Goal: Find specific page/section: Find specific page/section

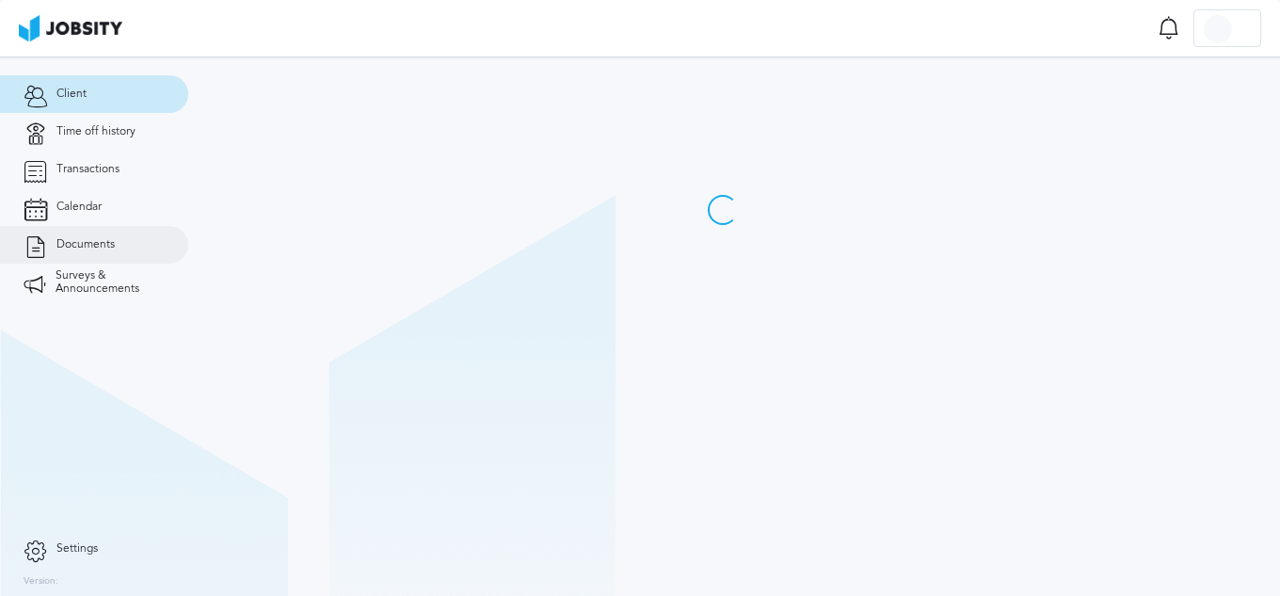
click at [122, 237] on link "Documents" at bounding box center [94, 245] width 188 height 38
click at [100, 244] on span "Documents" at bounding box center [85, 244] width 58 height 13
